Goal: Task Accomplishment & Management: Complete application form

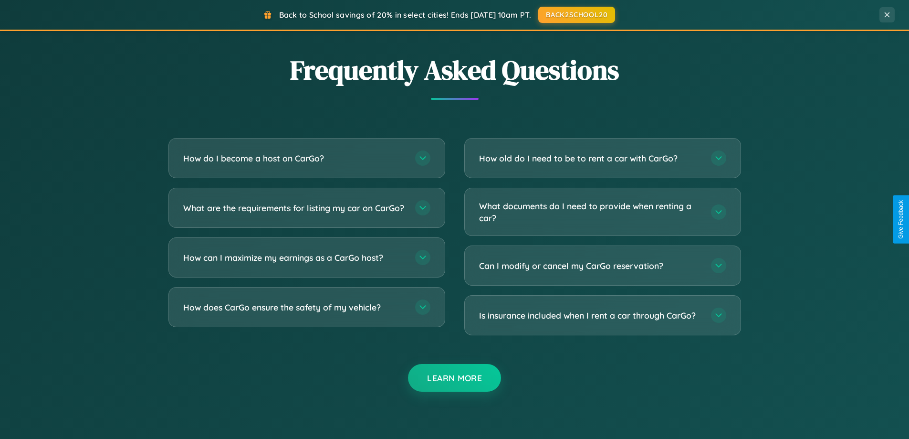
scroll to position [1837, 0]
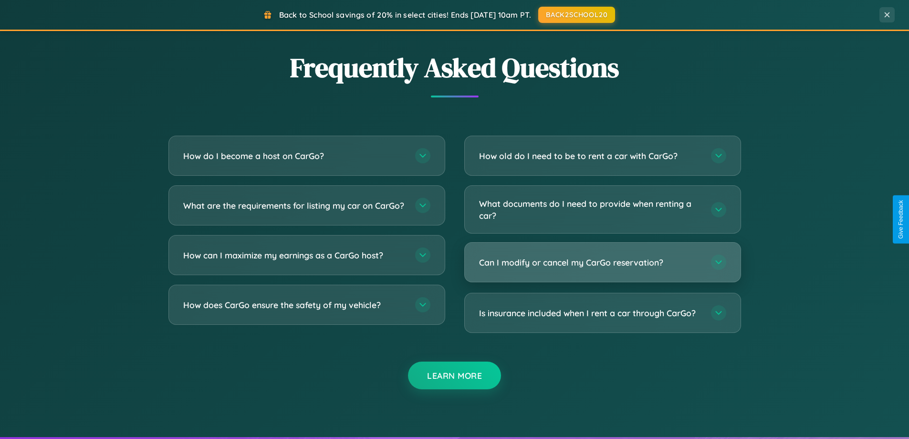
click at [602, 263] on h3 "Can I modify or cancel my CarGo reservation?" at bounding box center [590, 262] width 222 height 12
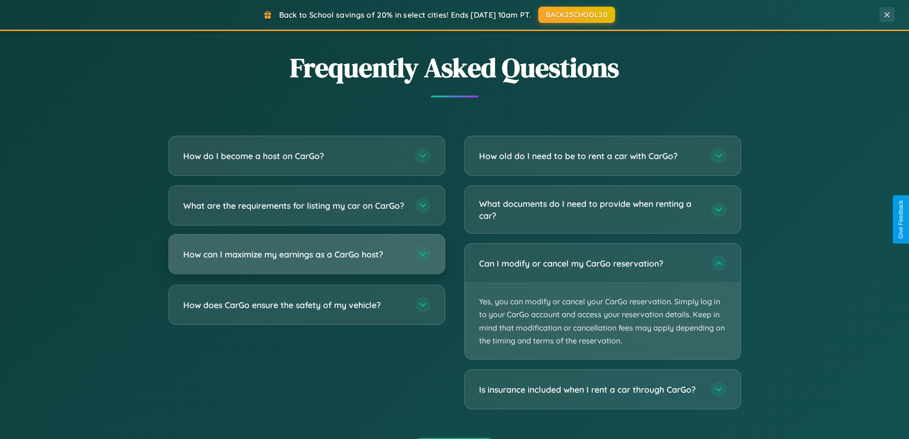
click at [306, 260] on h3 "How can I maximize my earnings as a CarGo host?" at bounding box center [294, 254] width 222 height 12
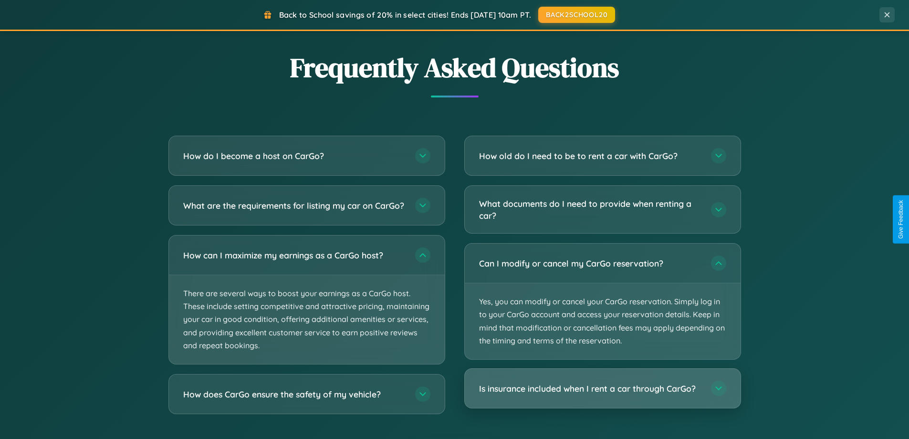
click at [602, 389] on h3 "Is insurance included when I rent a car through CarGo?" at bounding box center [590, 388] width 222 height 12
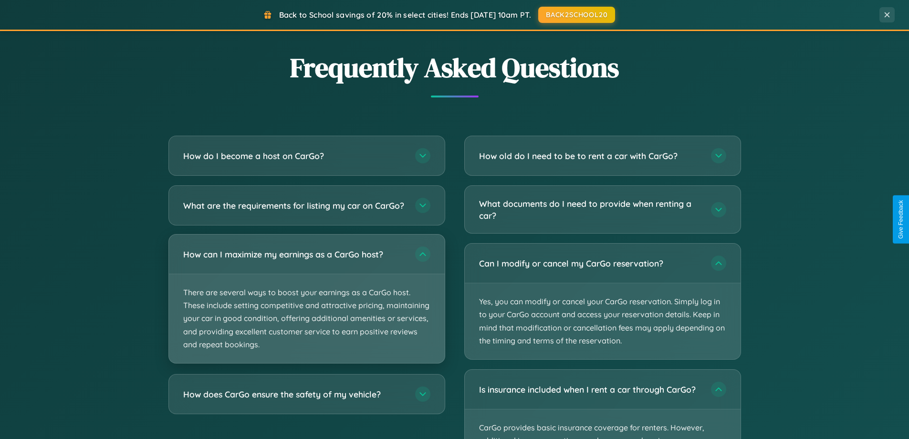
click at [306, 306] on p "There are several ways to boost your earnings as a CarGo host. These include se…" at bounding box center [307, 318] width 276 height 89
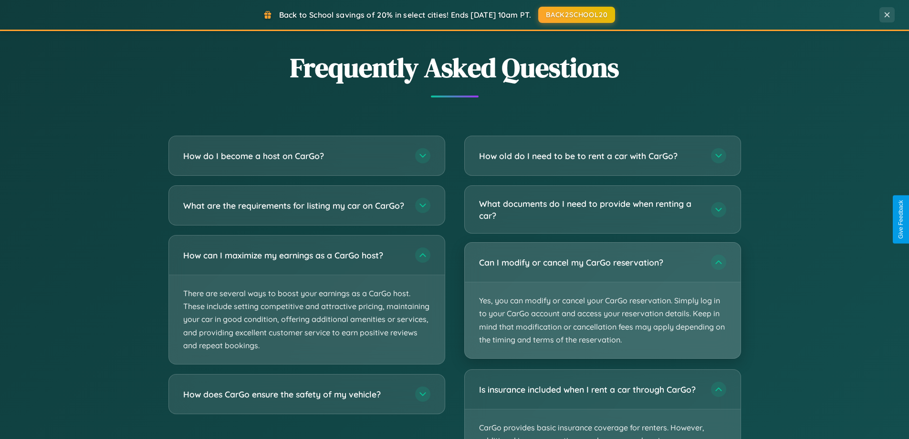
click at [602, 300] on p "Yes, you can modify or cancel your CarGo reservation. Simply log in to your Car…" at bounding box center [603, 320] width 276 height 76
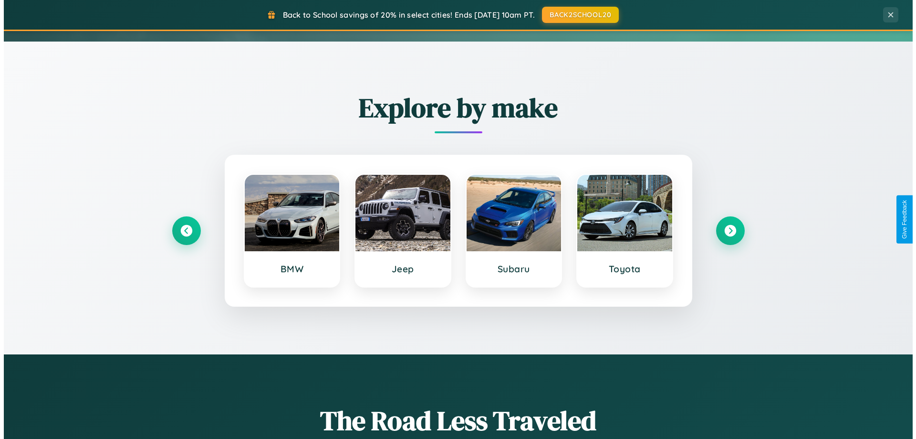
scroll to position [0, 0]
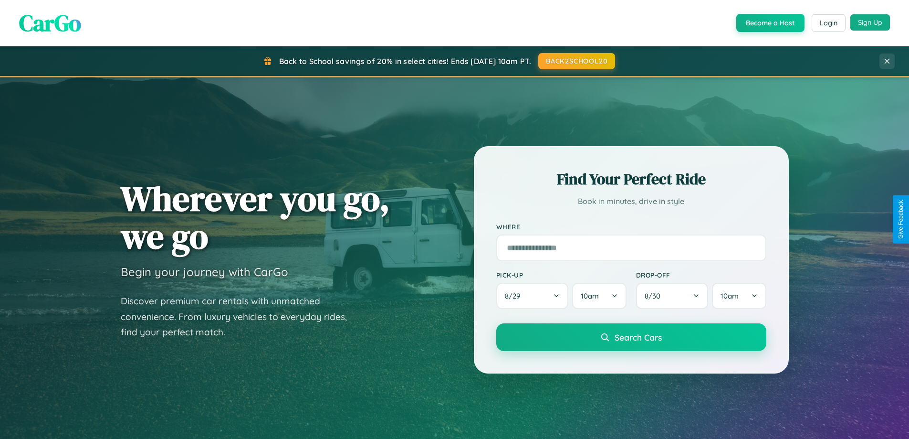
click at [870, 23] on button "Sign Up" at bounding box center [871, 22] width 40 height 16
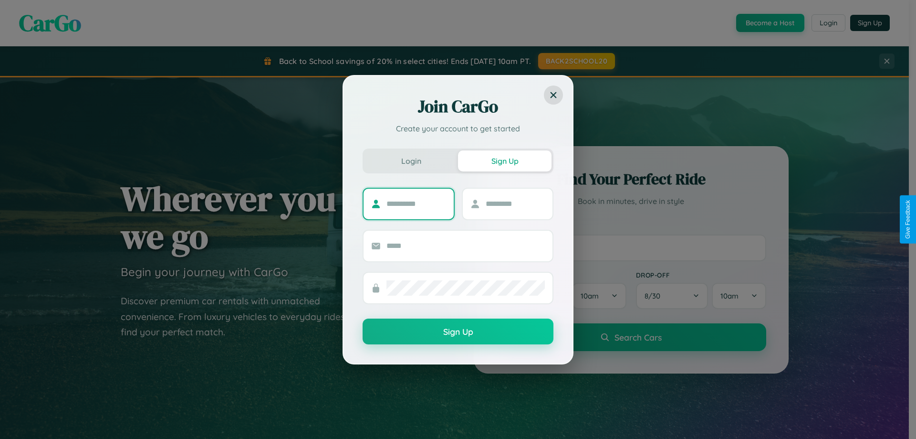
click at [416, 203] on input "text" at bounding box center [417, 203] width 60 height 15
type input "*******"
click at [515, 203] on input "text" at bounding box center [516, 203] width 60 height 15
type input "******"
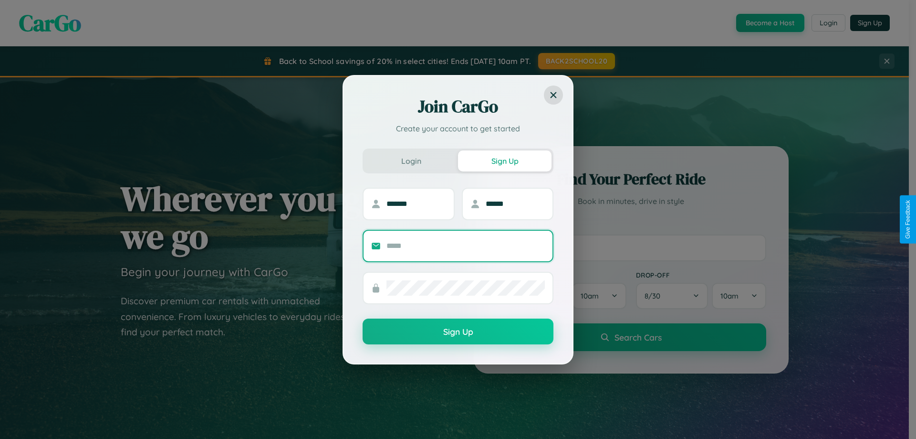
click at [466, 245] on input "text" at bounding box center [466, 245] width 158 height 15
type input "**********"
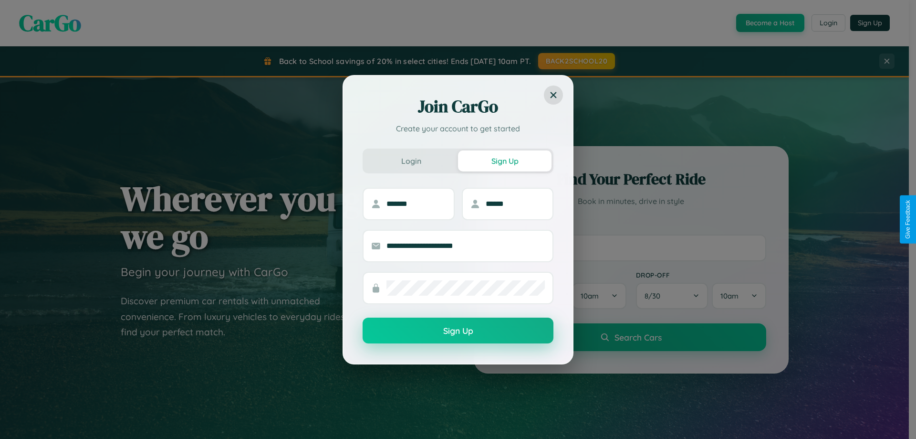
click at [458, 331] on button "Sign Up" at bounding box center [458, 330] width 191 height 26
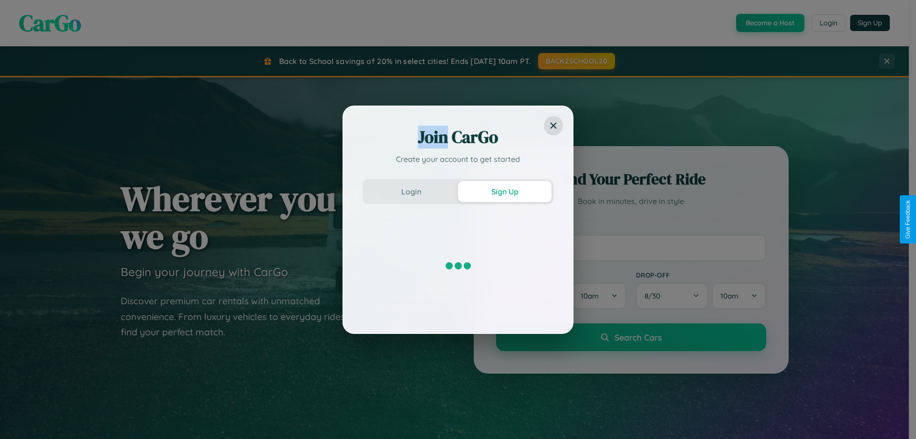
click at [769, 23] on div "Join CarGo Create your account to get started Login Sign Up" at bounding box center [458, 219] width 916 height 439
